Goal: Task Accomplishment & Management: Manage account settings

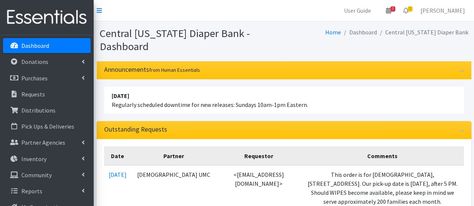
scroll to position [120, 0]
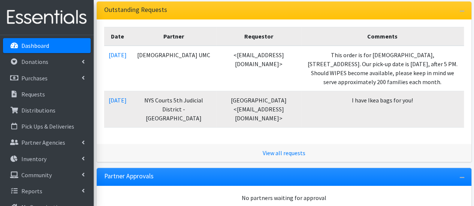
click at [41, 46] on p "Dashboard" at bounding box center [35, 45] width 28 height 7
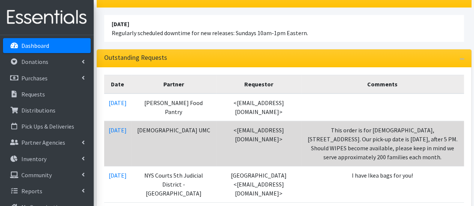
scroll to position [75, 0]
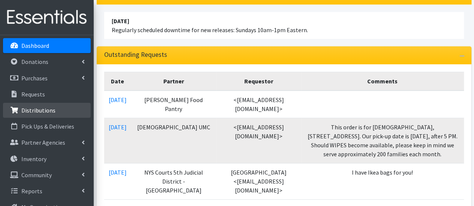
click at [63, 113] on link "Distributions" at bounding box center [47, 110] width 88 height 15
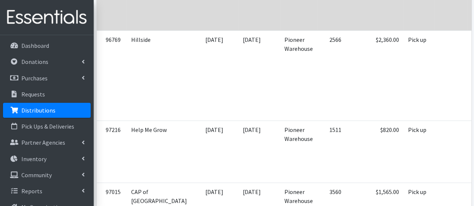
scroll to position [412, 0]
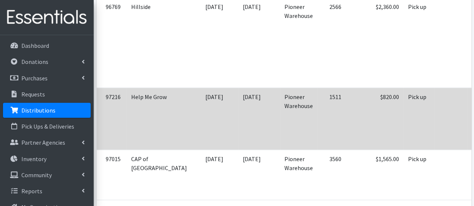
click at [349, 138] on td "$820.00" at bounding box center [375, 119] width 58 height 62
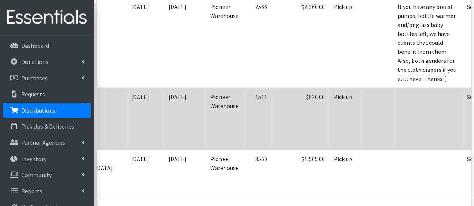
scroll to position [0, 77]
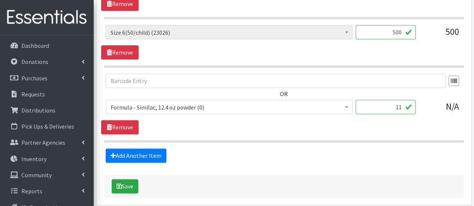
scroll to position [412, 0]
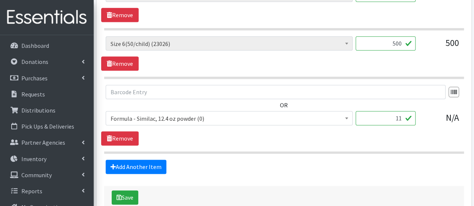
drag, startPoint x: 390, startPoint y: 40, endPoint x: 395, endPoint y: 40, distance: 5.2
click at [395, 40] on input "500" at bounding box center [385, 43] width 60 height 14
type input "600"
click at [119, 195] on icon "submit" at bounding box center [118, 198] width 5 height 6
